Goal: Task Accomplishment & Management: Manage account settings

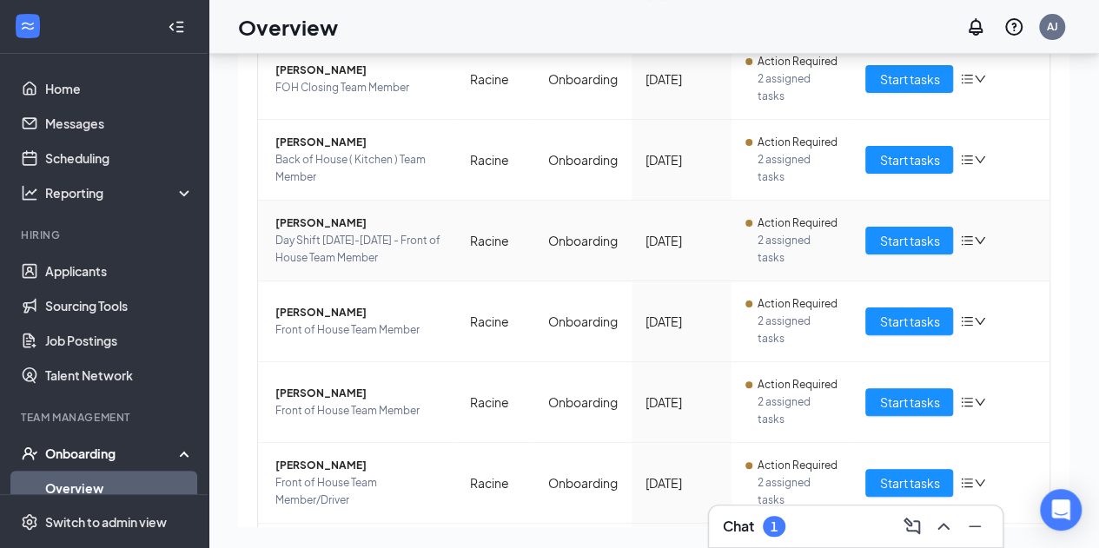
scroll to position [201, 0]
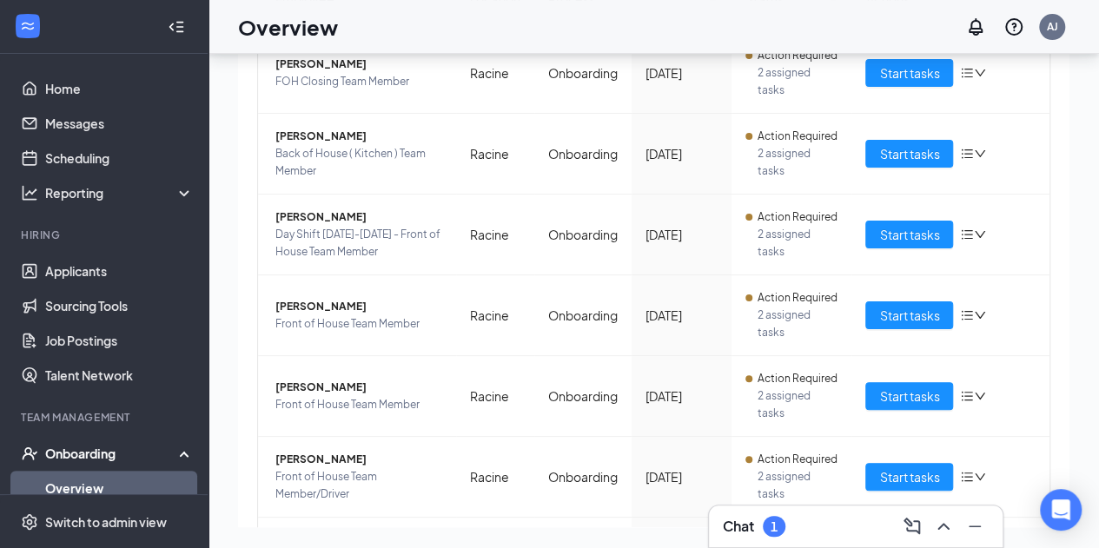
click at [840, 528] on div "Chat 1" at bounding box center [856, 527] width 266 height 28
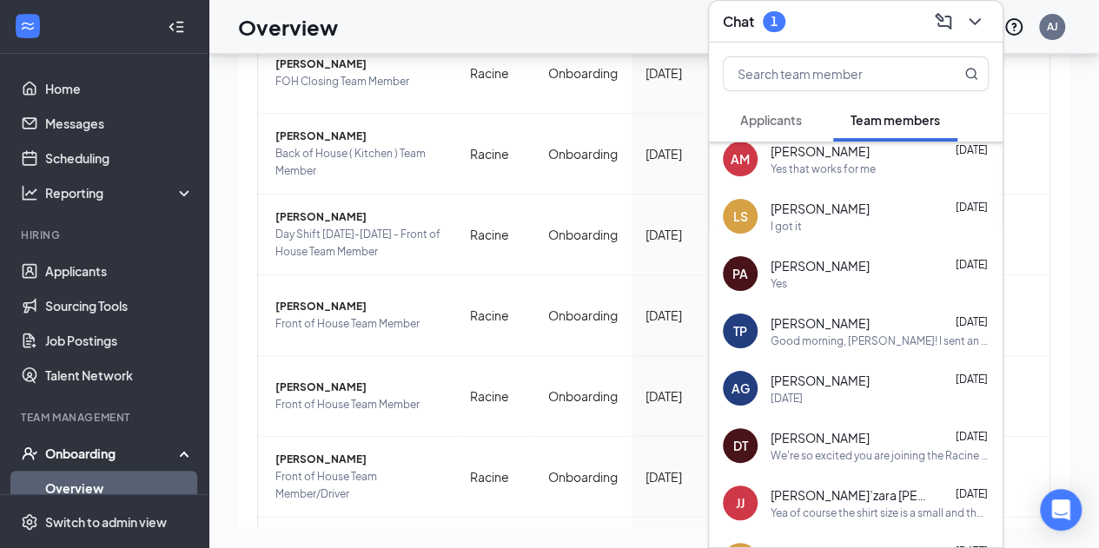
scroll to position [0, 0]
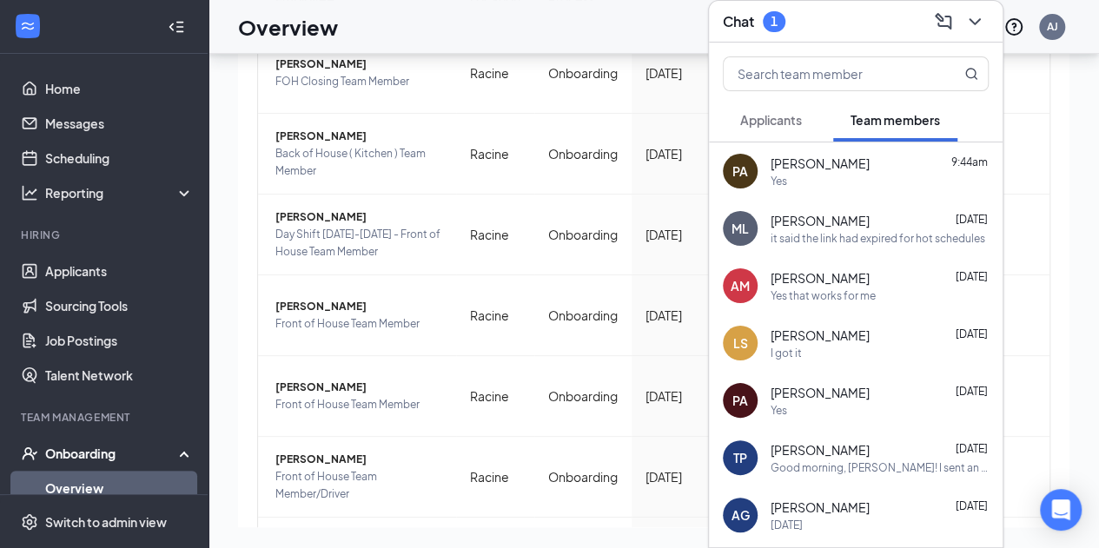
click at [796, 138] on button "Applicants" at bounding box center [771, 119] width 96 height 43
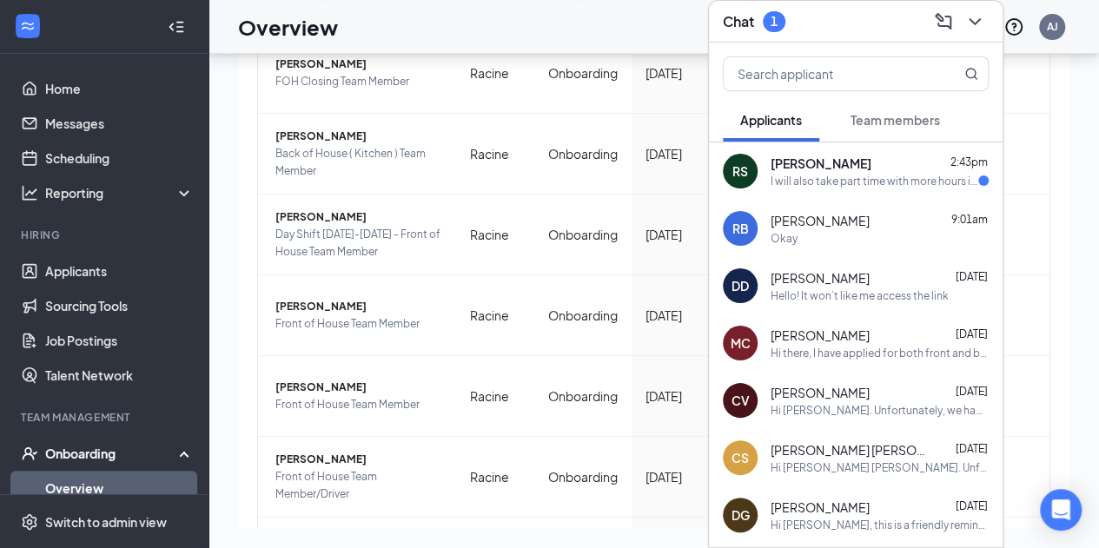
click at [919, 158] on div "[PERSON_NAME] 2:43pm" at bounding box center [880, 163] width 218 height 17
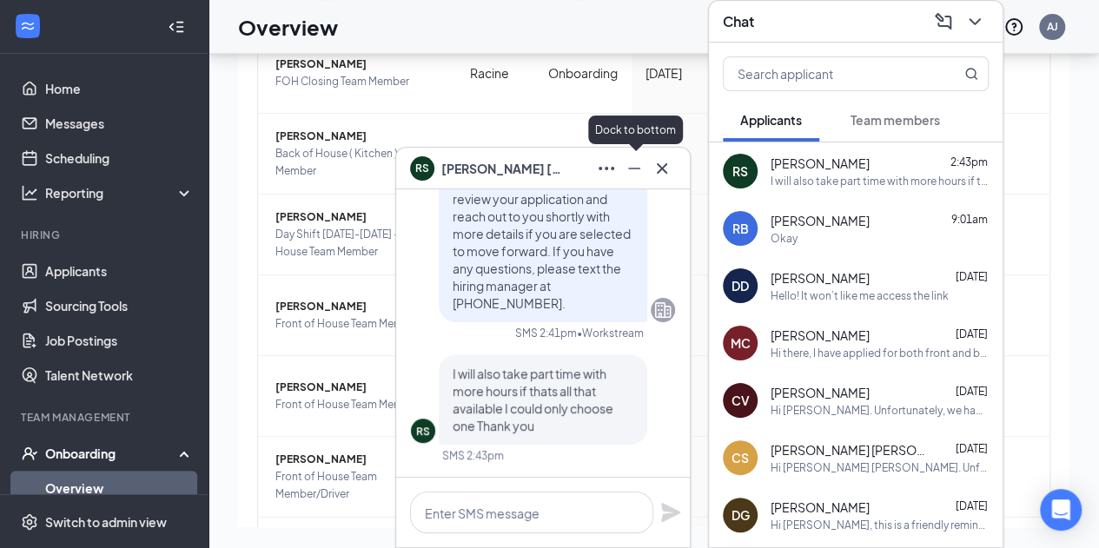
click at [639, 176] on icon "Minimize" at bounding box center [634, 168] width 21 height 21
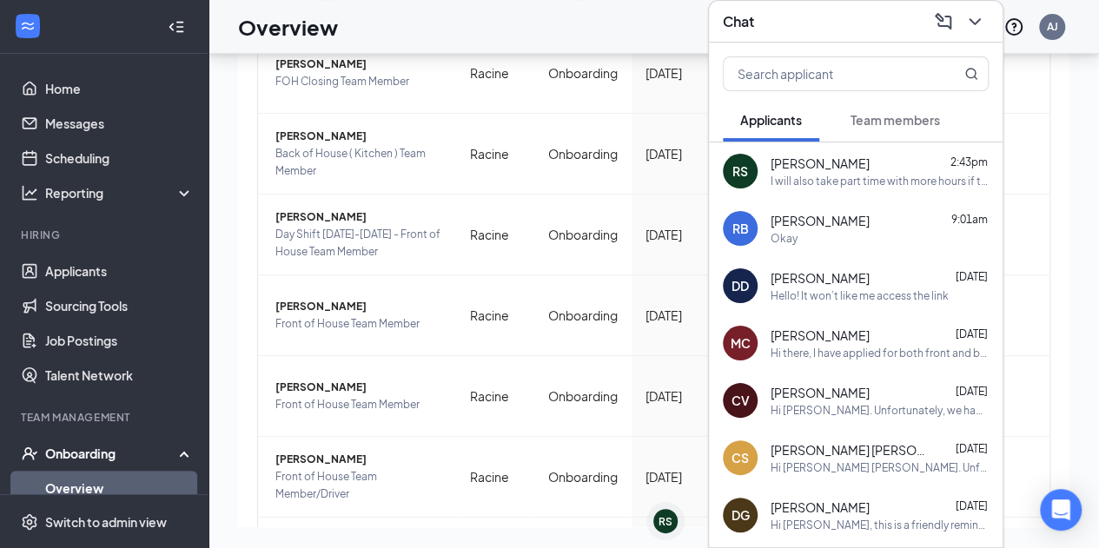
click at [970, 9] on button at bounding box center [975, 22] width 28 height 28
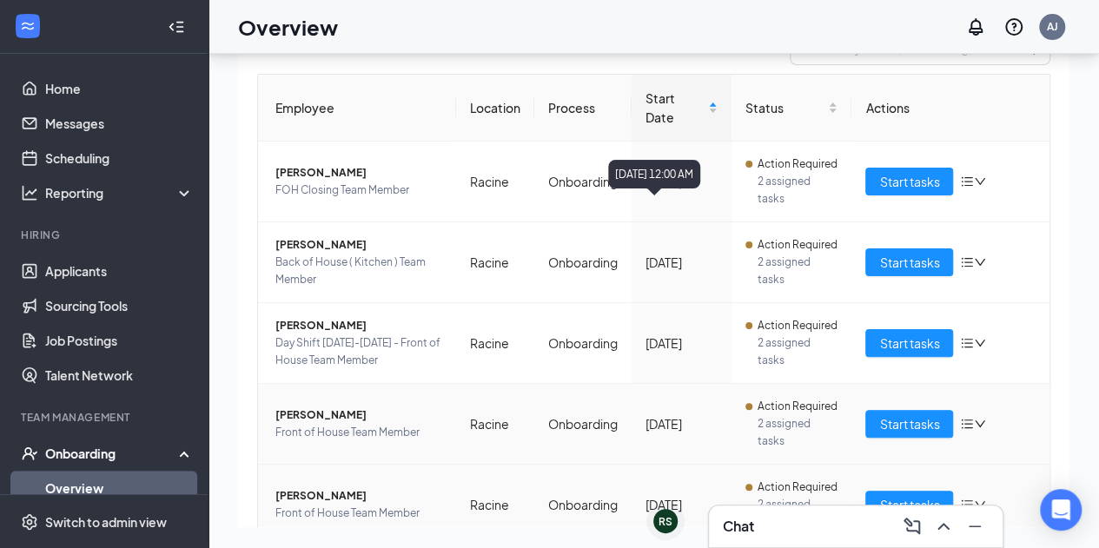
scroll to position [92, 0]
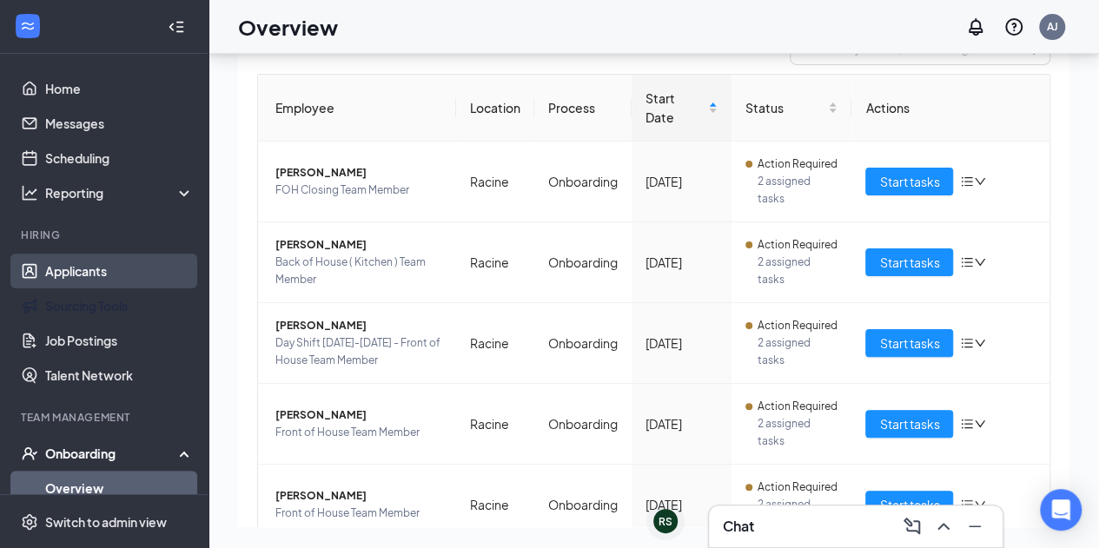
click at [53, 288] on link "Applicants" at bounding box center [119, 271] width 149 height 35
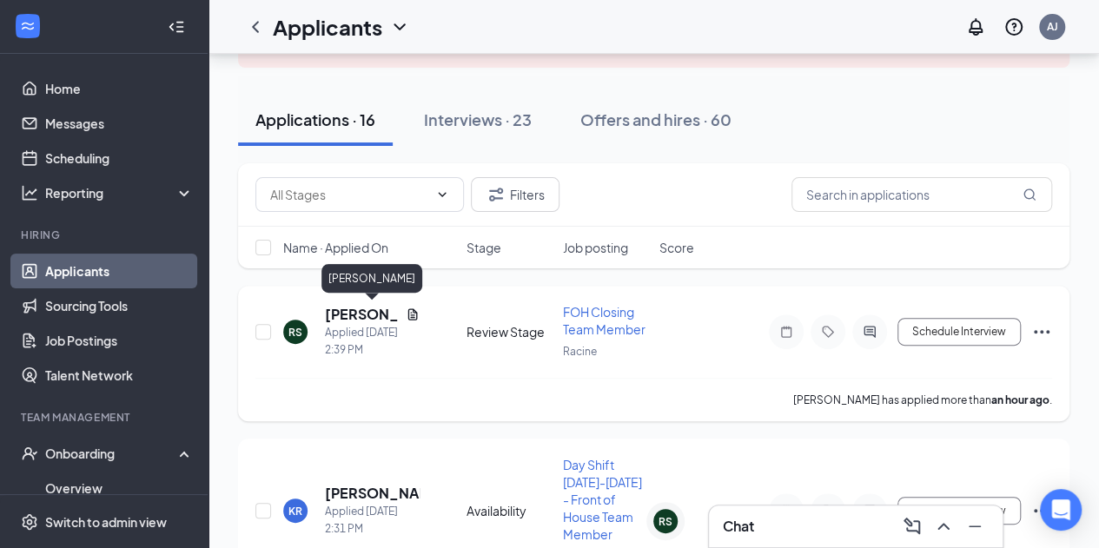
scroll to position [136, 0]
click at [486, 339] on div "RS [PERSON_NAME] Applied [DATE] 2:39 PM Review Stage FOH Closing Team Member Ra…" at bounding box center [654, 339] width 797 height 75
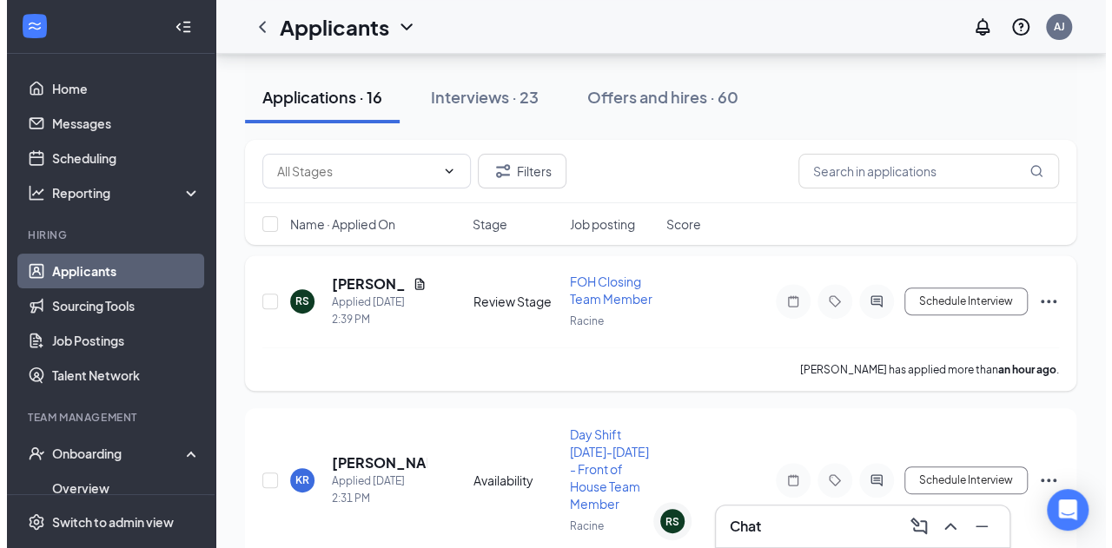
scroll to position [163, 0]
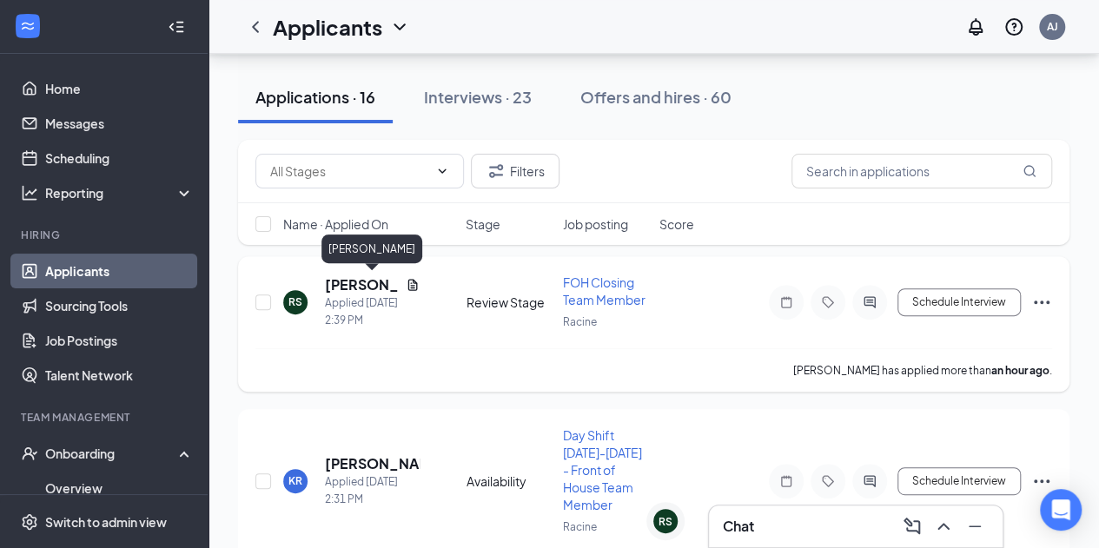
click at [337, 281] on h5 "[PERSON_NAME]" at bounding box center [362, 285] width 74 height 19
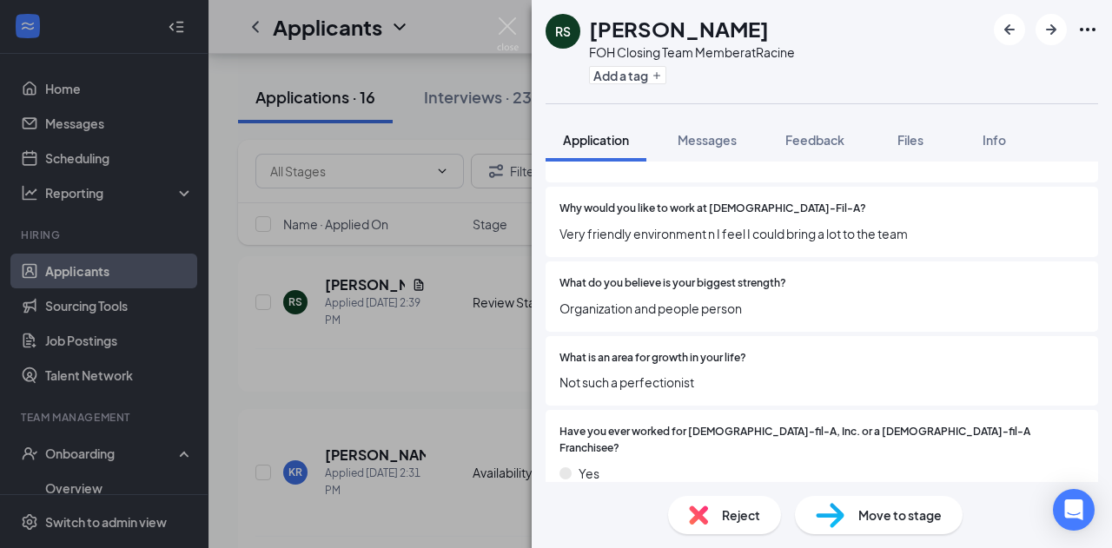
scroll to position [415, 0]
click at [707, 501] on div "Reject" at bounding box center [724, 515] width 113 height 38
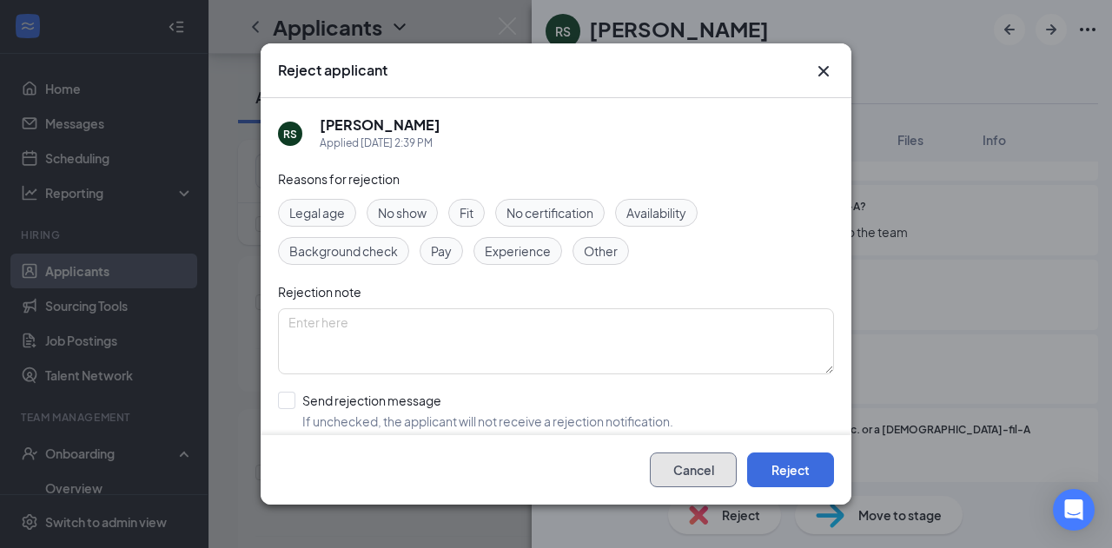
click at [699, 460] on button "Cancel" at bounding box center [693, 470] width 87 height 35
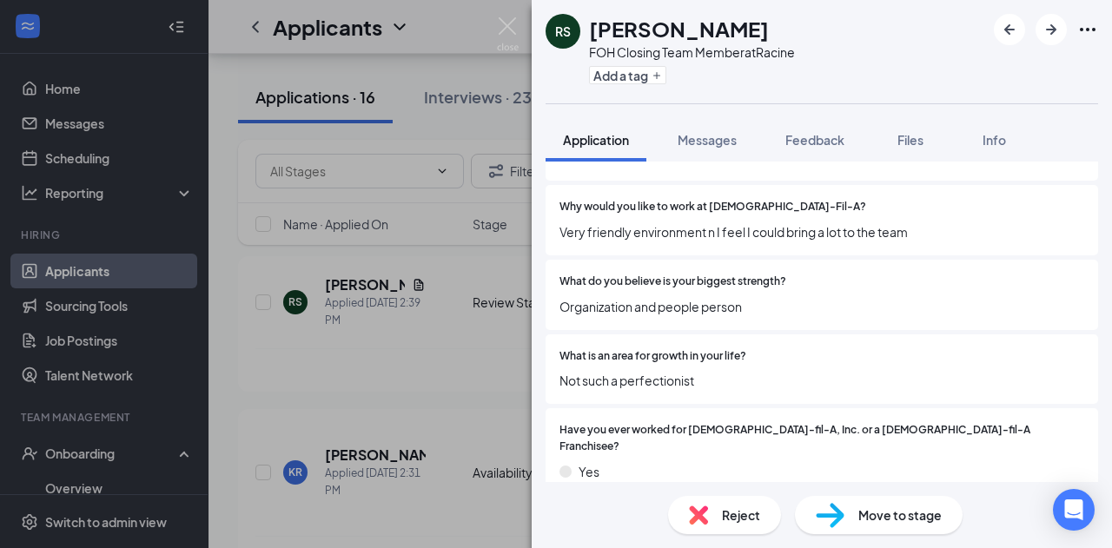
click at [819, 523] on img at bounding box center [830, 515] width 29 height 25
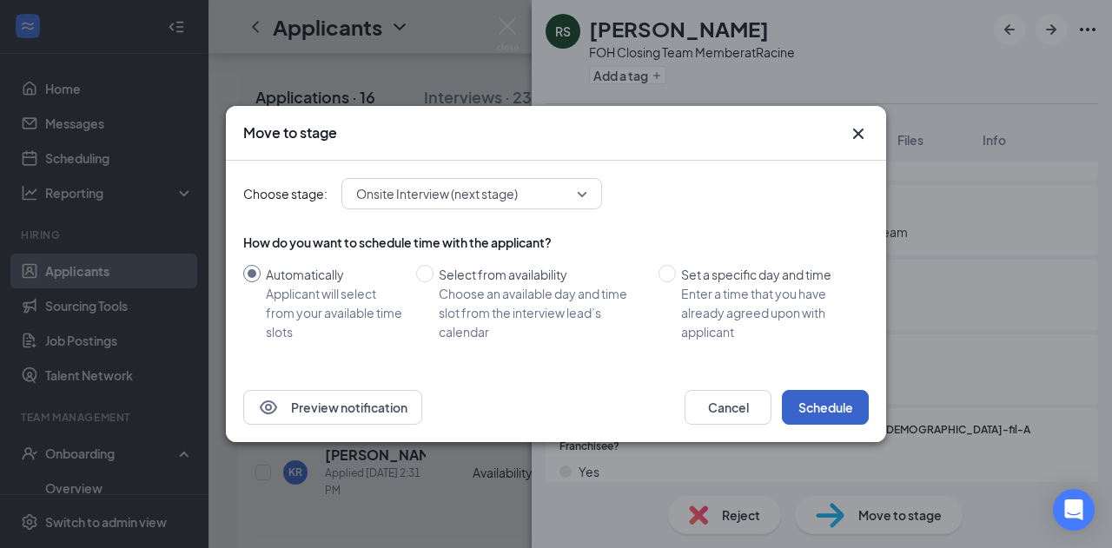
click at [836, 397] on button "Schedule" at bounding box center [825, 407] width 87 height 35
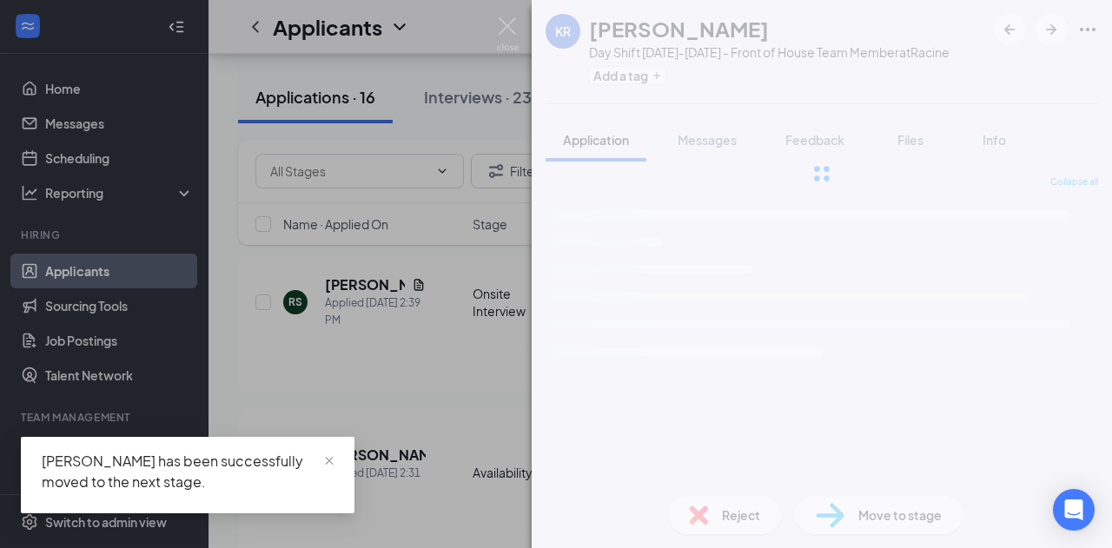
click at [445, 374] on div "KR [PERSON_NAME] Day Shift [DATE]-[DATE] - Front of House Team Member at Racine…" at bounding box center [556, 274] width 1112 height 548
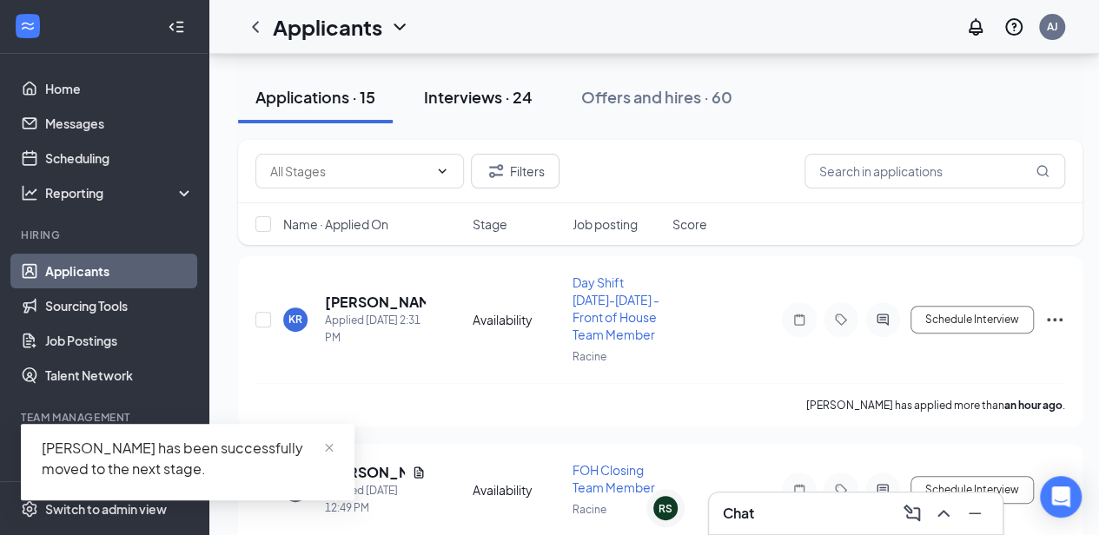
click at [509, 103] on div "Interviews · 24" at bounding box center [478, 97] width 109 height 22
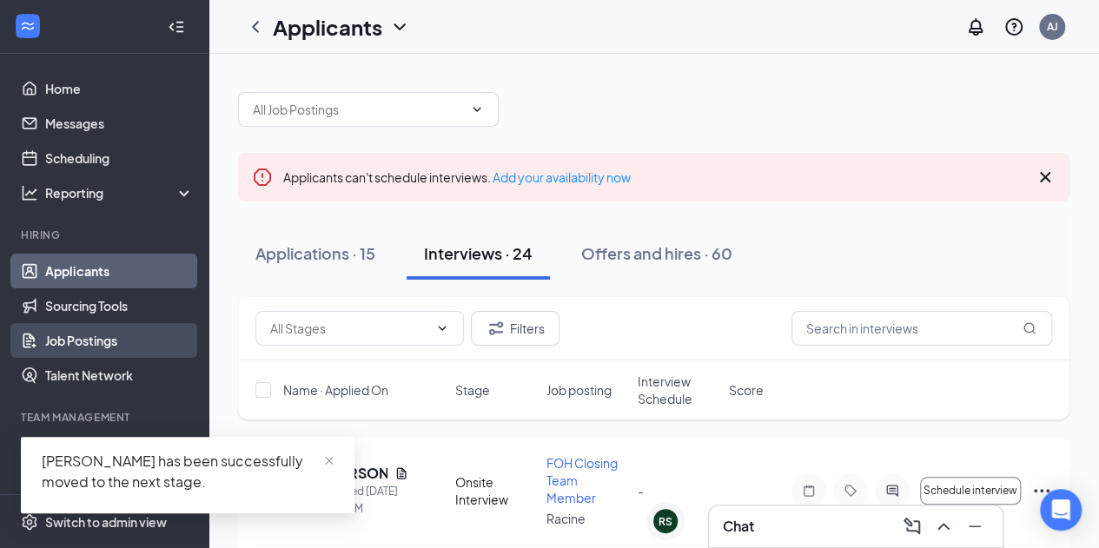
click at [108, 328] on link "Job Postings" at bounding box center [119, 340] width 149 height 35
